Goal: Find specific page/section: Find specific page/section

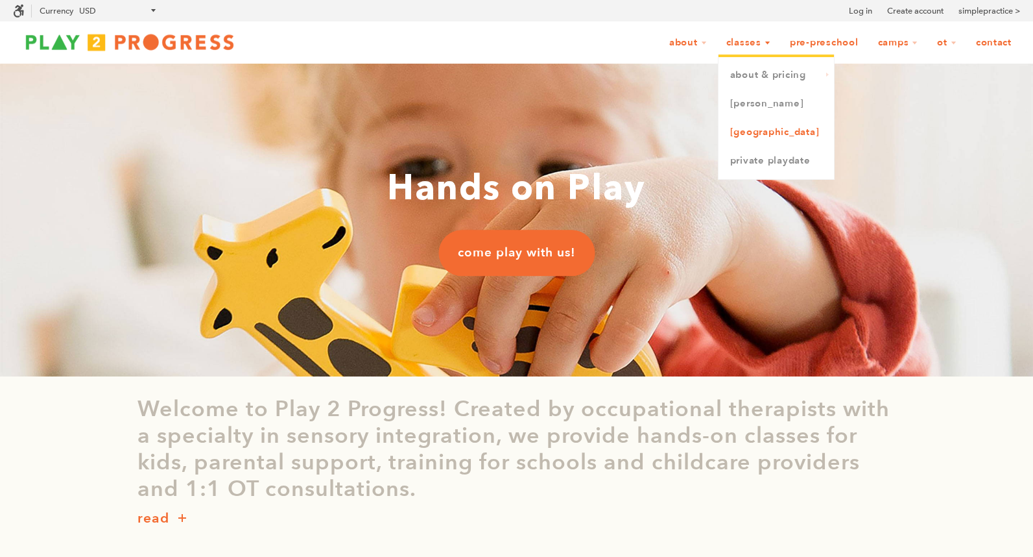
click at [761, 135] on link "[GEOGRAPHIC_DATA]" at bounding box center [776, 132] width 115 height 29
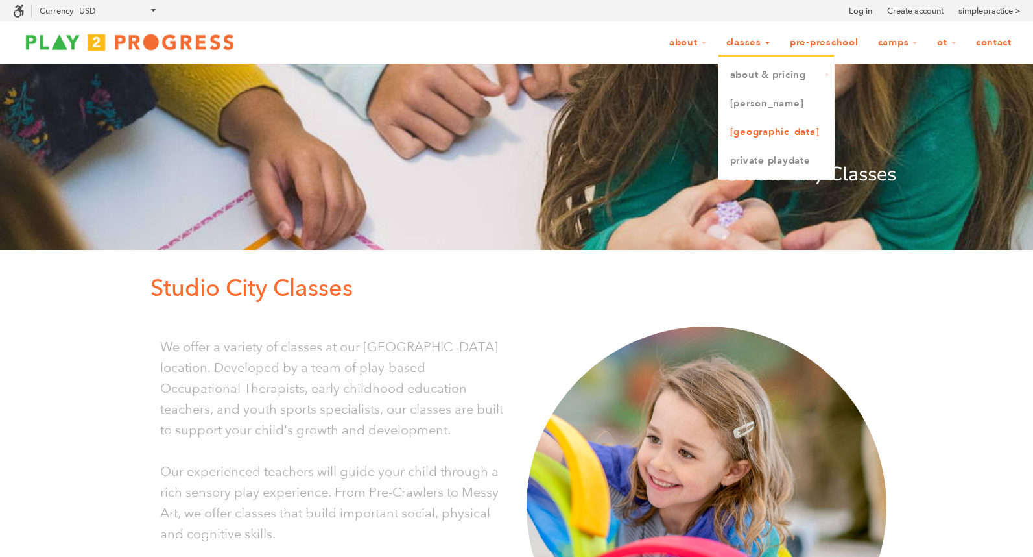
click at [758, 133] on link "[GEOGRAPHIC_DATA]" at bounding box center [776, 132] width 115 height 29
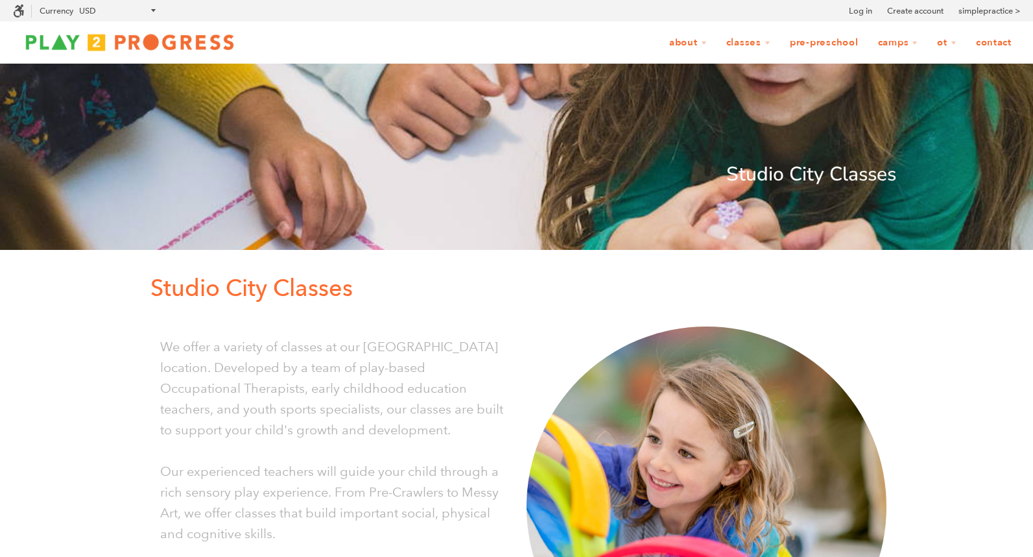
scroll to position [1, 1]
